Goal: Information Seeking & Learning: Learn about a topic

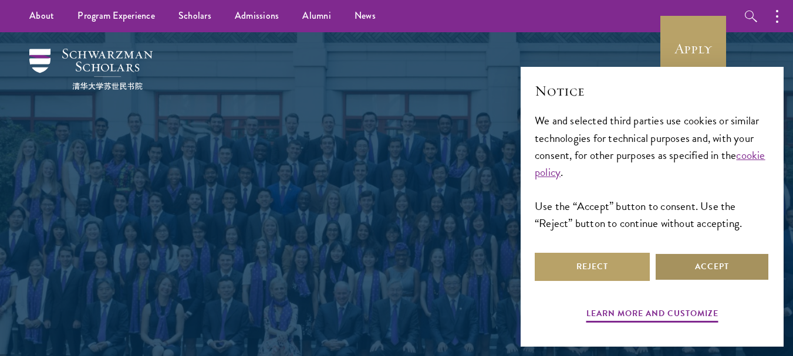
click at [686, 275] on button "Accept" at bounding box center [711, 267] width 115 height 28
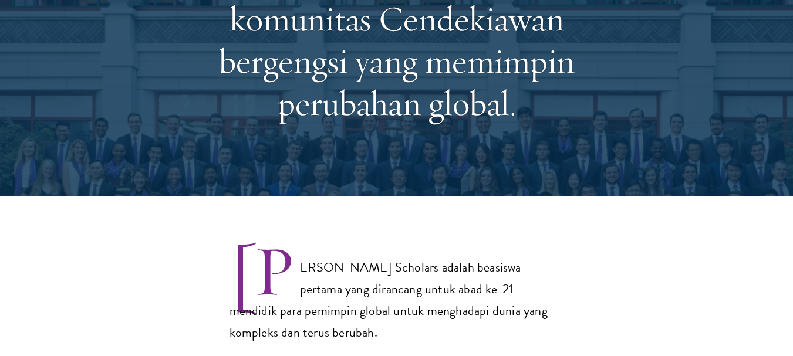
select select
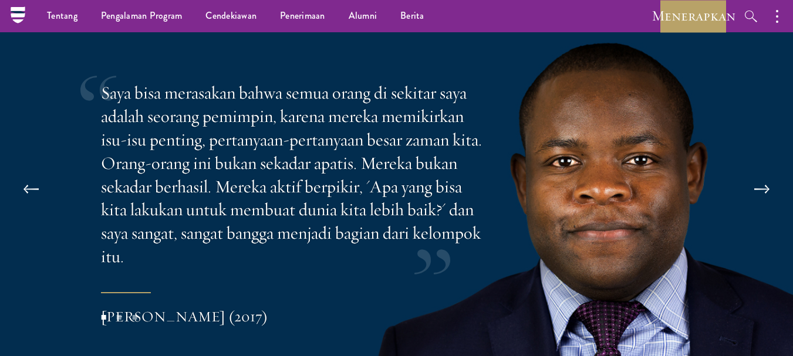
scroll to position [2464, 0]
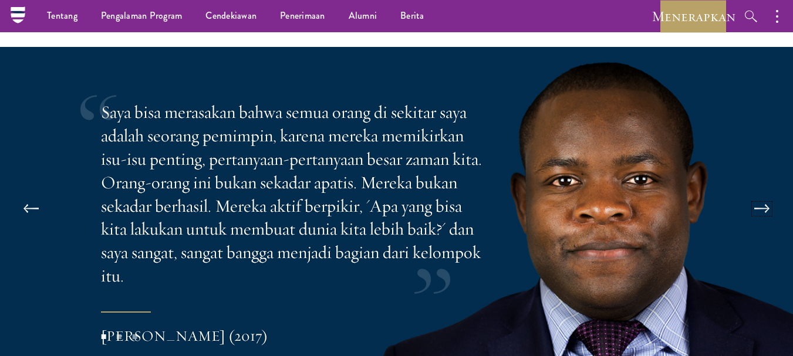
click at [749, 192] on button at bounding box center [761, 208] width 39 height 33
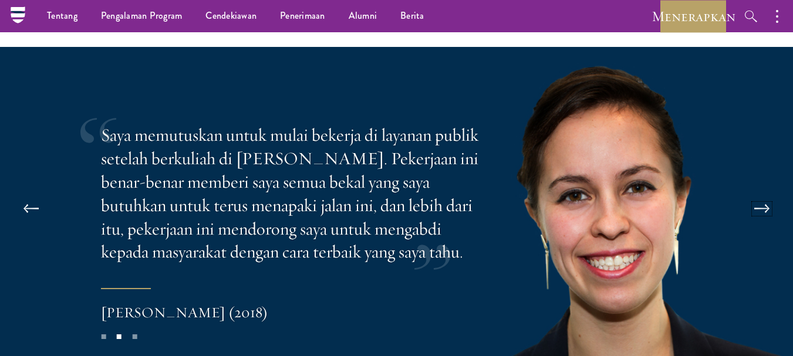
click at [749, 192] on button at bounding box center [761, 208] width 39 height 33
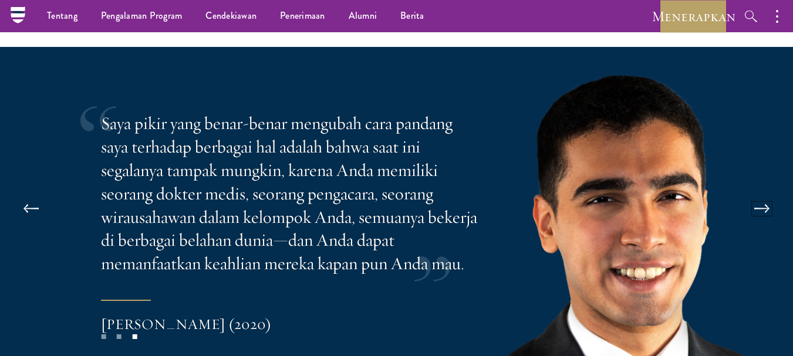
click at [748, 192] on button at bounding box center [761, 208] width 39 height 33
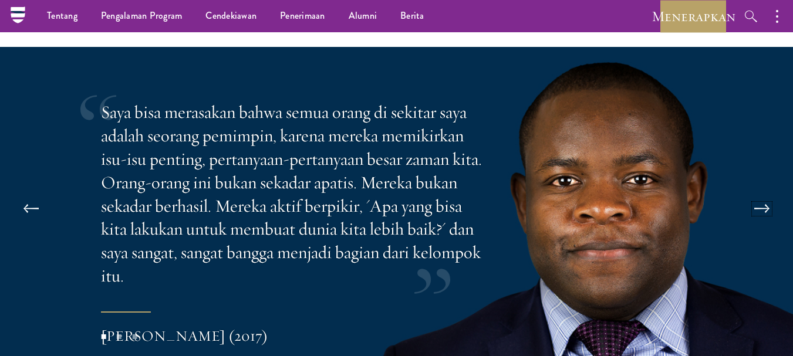
click at [748, 192] on button at bounding box center [761, 208] width 39 height 33
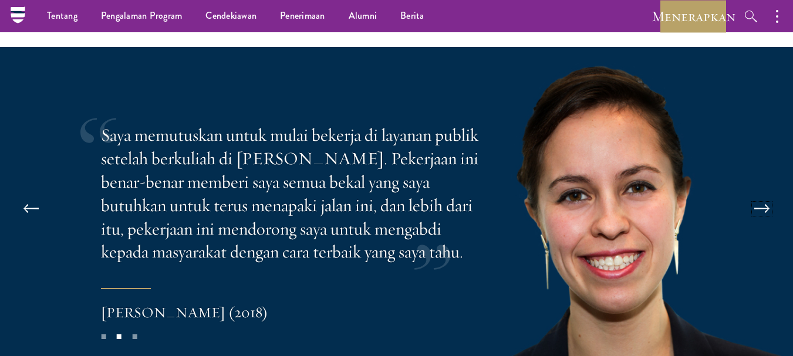
click at [748, 192] on button at bounding box center [761, 208] width 39 height 33
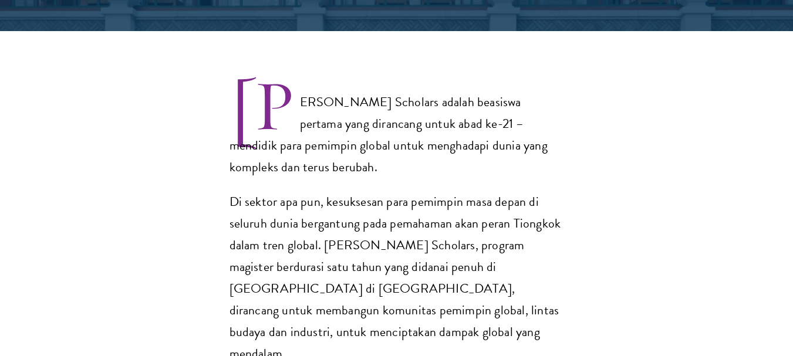
scroll to position [509, 0]
